Goal: Task Accomplishment & Management: Use online tool/utility

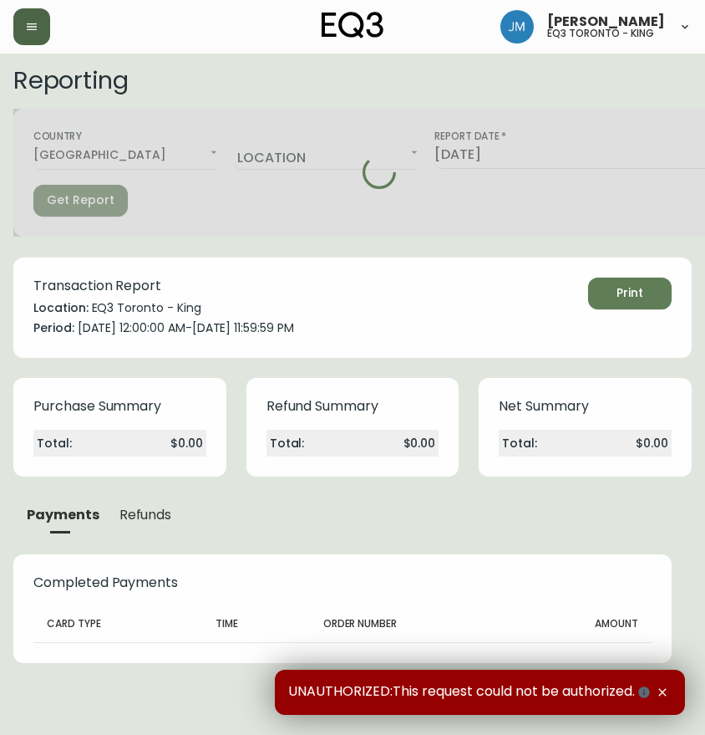
click at [33, 19] on button "button" at bounding box center [31, 26] width 37 height 37
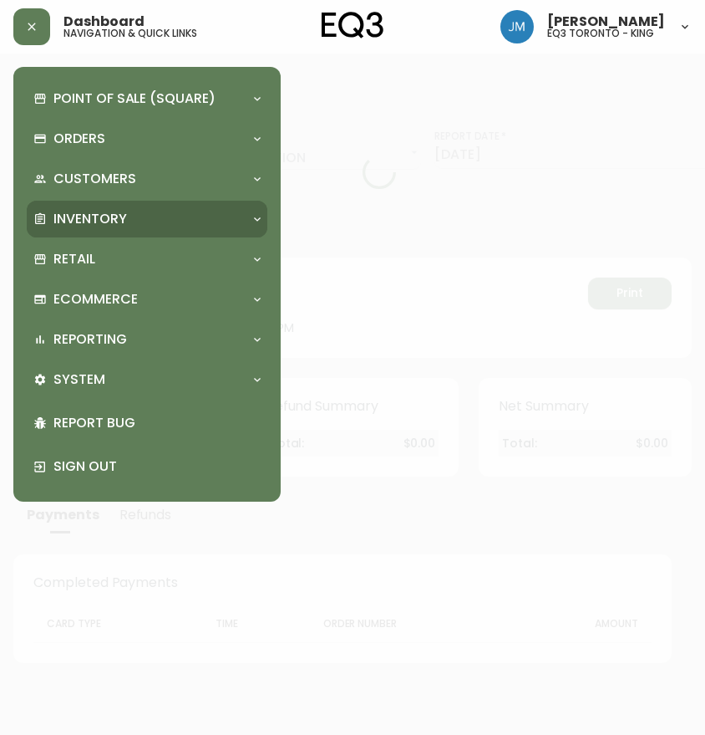
click at [69, 207] on div "Inventory" at bounding box center [147, 219] width 241 height 37
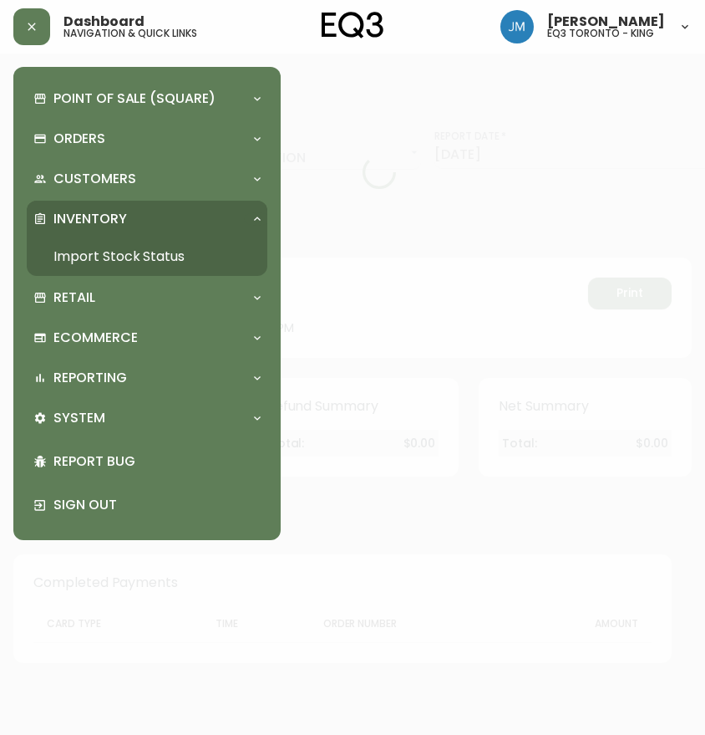
click at [94, 260] on link "Import Stock Status" at bounding box center [147, 256] width 241 height 38
